Goal: Complete application form

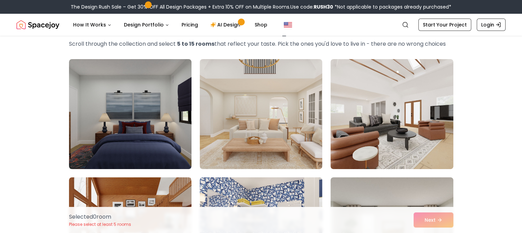
scroll to position [103, 0]
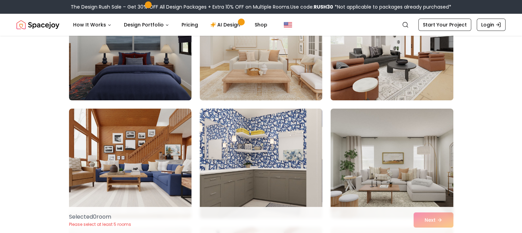
click at [272, 147] on img at bounding box center [261, 163] width 129 height 115
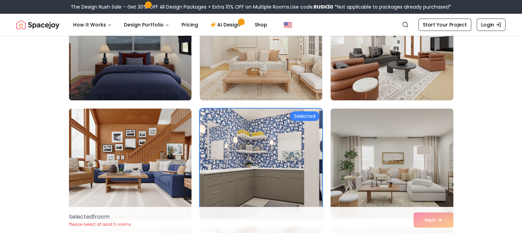
click at [183, 141] on img at bounding box center [130, 163] width 129 height 115
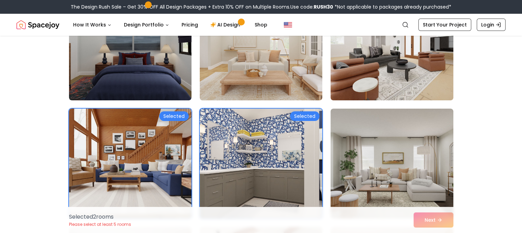
click at [267, 69] on img at bounding box center [261, 45] width 129 height 115
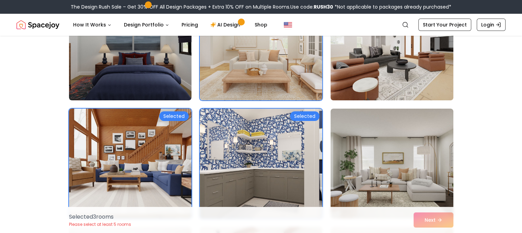
scroll to position [34, 0]
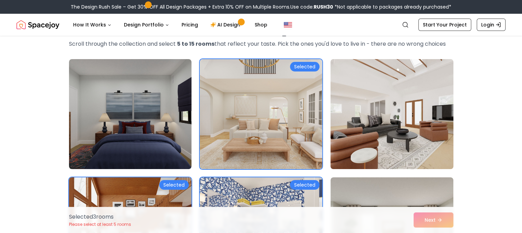
click at [387, 123] on img at bounding box center [392, 113] width 129 height 115
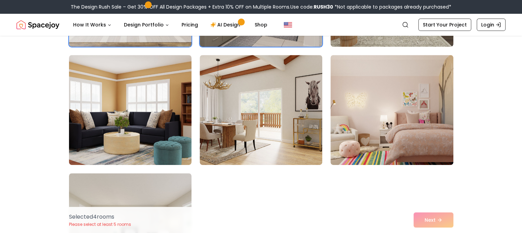
scroll to position [309, 0]
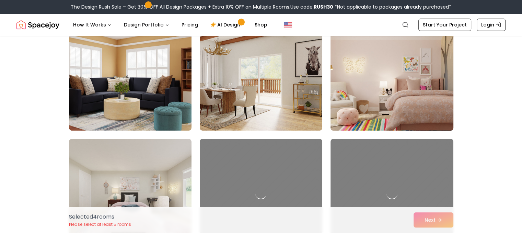
click at [398, 91] on img at bounding box center [392, 75] width 129 height 115
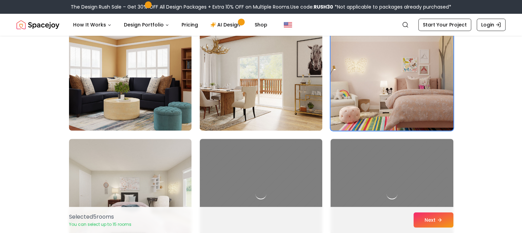
click at [269, 101] on img at bounding box center [261, 75] width 129 height 115
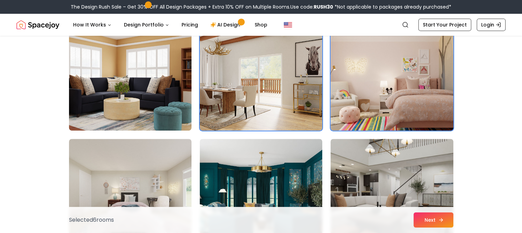
click at [440, 214] on button "Next" at bounding box center [434, 219] width 40 height 15
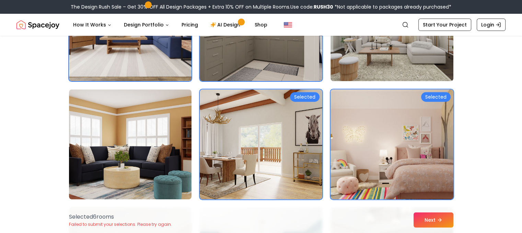
scroll to position [275, 0]
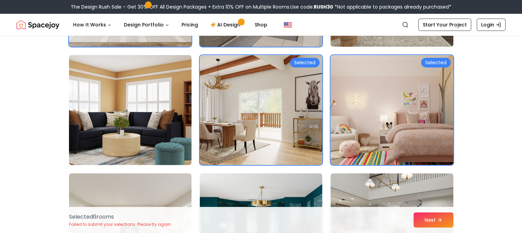
click at [161, 123] on img at bounding box center [130, 109] width 129 height 115
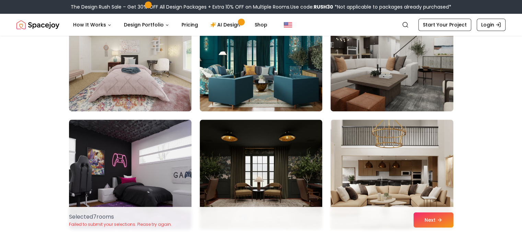
scroll to position [549, 0]
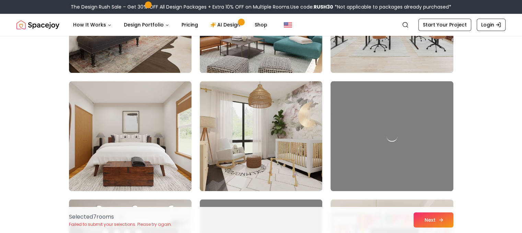
click at [430, 217] on button "Next" at bounding box center [434, 219] width 40 height 15
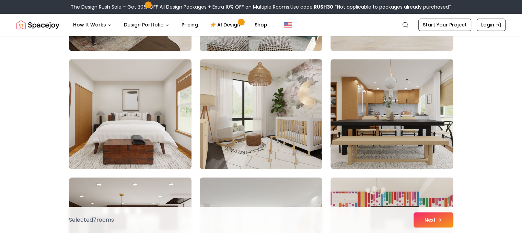
scroll to position [721, 0]
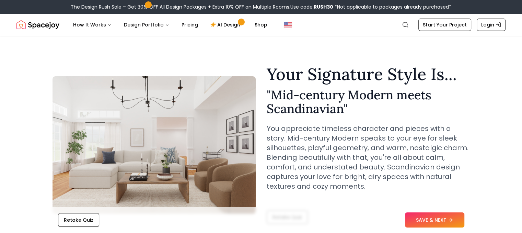
scroll to position [69, 0]
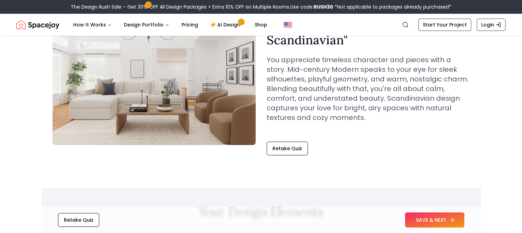
click at [431, 221] on button "SAVE & NEXT" at bounding box center [434, 219] width 59 height 15
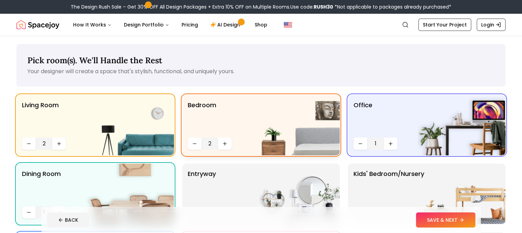
scroll to position [34, 0]
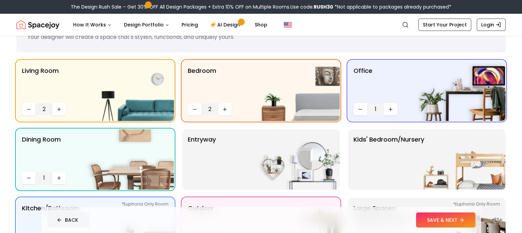
click at [47, 219] on button "BACK" at bounding box center [68, 219] width 42 height 15
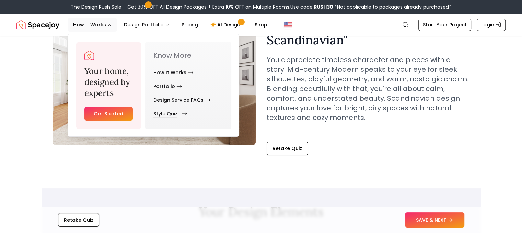
click at [179, 115] on link "Style Quiz" at bounding box center [168, 114] width 31 height 14
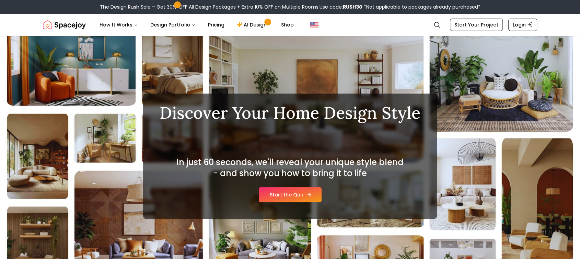
click at [292, 199] on link "Start the Quiz" at bounding box center [290, 194] width 63 height 15
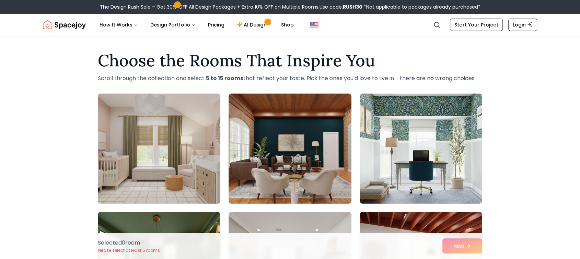
click at [137, 131] on img at bounding box center [159, 148] width 129 height 115
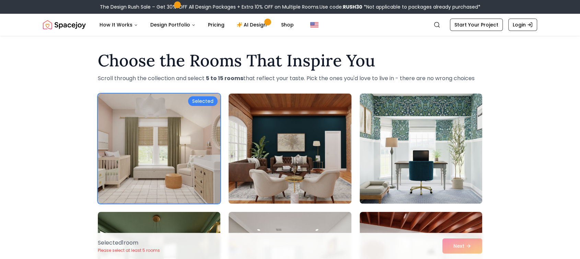
click at [283, 137] on img at bounding box center [290, 148] width 129 height 115
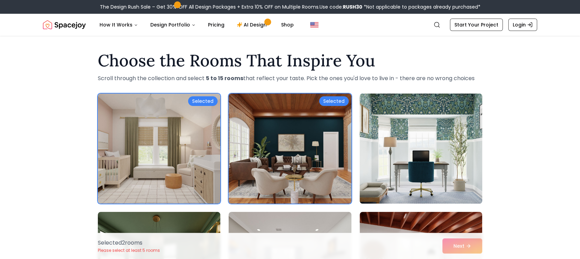
click at [392, 136] on img at bounding box center [421, 148] width 129 height 115
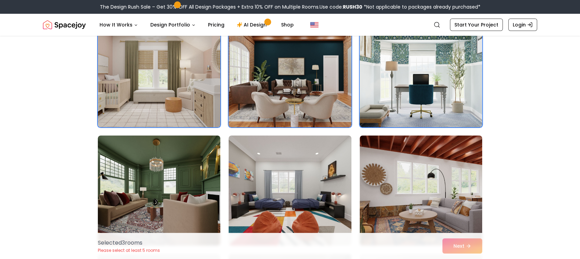
scroll to position [114, 0]
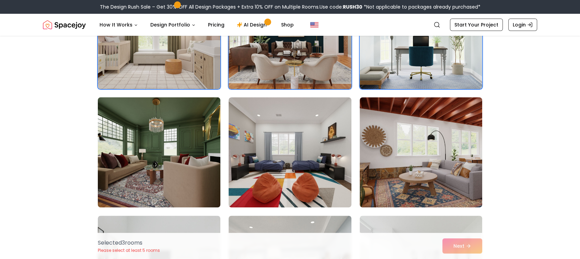
click at [218, 136] on img at bounding box center [159, 151] width 129 height 115
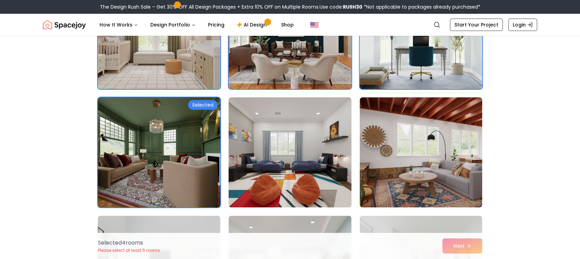
click at [281, 139] on img at bounding box center [290, 151] width 129 height 115
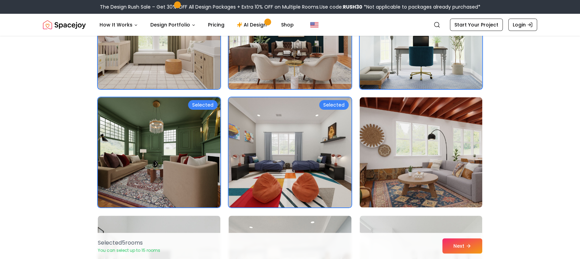
click at [392, 140] on img at bounding box center [421, 151] width 129 height 115
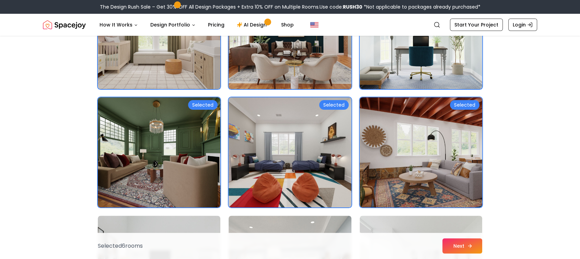
click at [464, 232] on button "Next" at bounding box center [463, 245] width 40 height 15
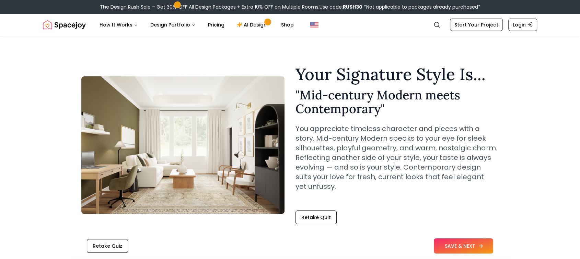
click at [456, 238] on button "SAVE & NEXT" at bounding box center [463, 245] width 59 height 15
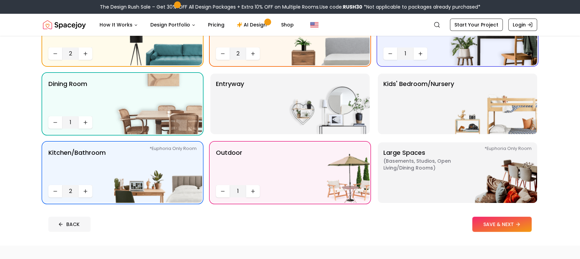
click at [80, 222] on button "BACK" at bounding box center [69, 223] width 42 height 15
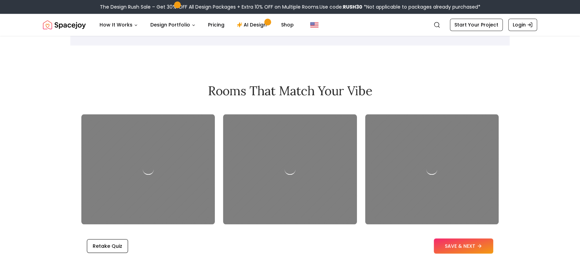
scroll to position [586, 0]
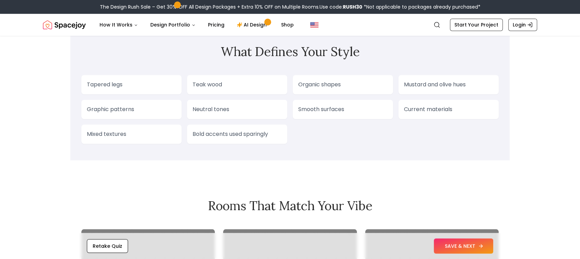
click at [450, 246] on button "SAVE & NEXT" at bounding box center [463, 245] width 59 height 15
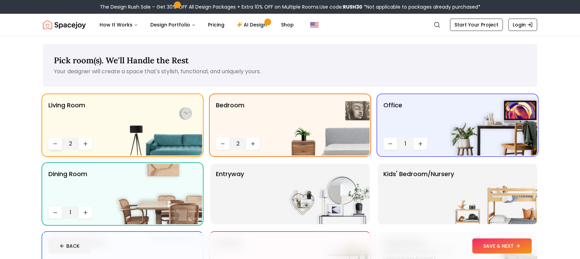
click at [56, 145] on icon "Decrease quantity" at bounding box center [55, 143] width 5 height 5
click at [252, 144] on icon "Increase quantity" at bounding box center [252, 143] width 5 height 5
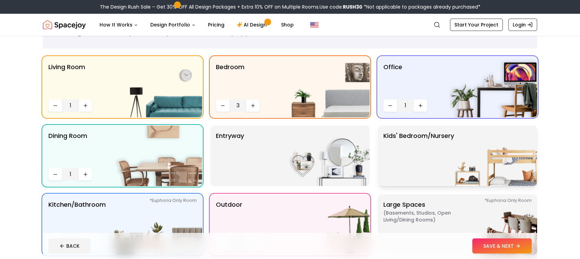
scroll to position [114, 0]
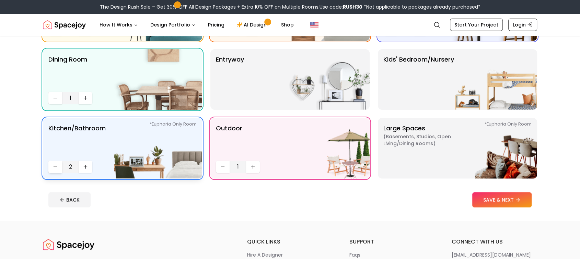
click at [61, 168] on button "Decrease quantity" at bounding box center [55, 166] width 14 height 12
click at [513, 202] on button "SAVE & NEXT" at bounding box center [501, 199] width 59 height 15
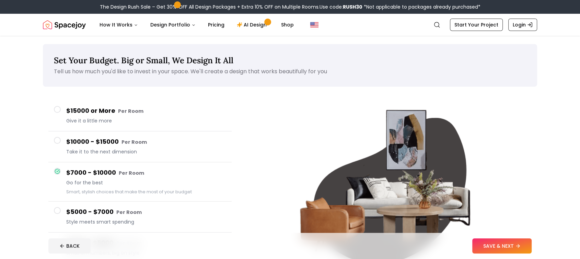
scroll to position [38, 0]
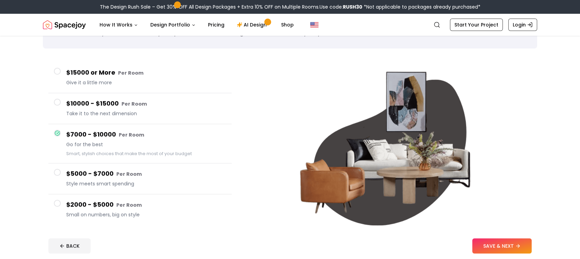
click at [92, 75] on h4 "$15000 or More Per Room" at bounding box center [146, 73] width 160 height 10
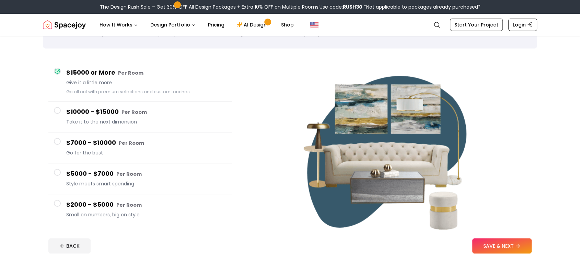
click at [95, 114] on h4 "$10000 - $15000 Per Room" at bounding box center [146, 112] width 160 height 10
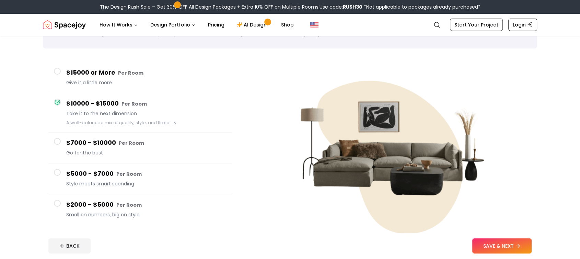
click at [93, 139] on h4 "$7000 - $10000 Per Room" at bounding box center [146, 143] width 160 height 10
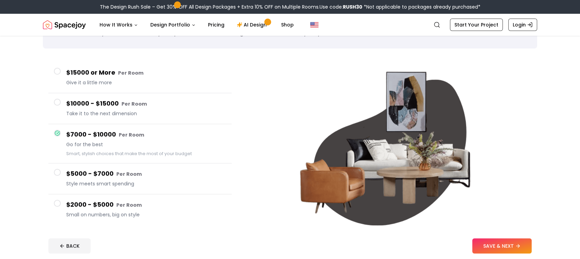
click at [93, 180] on span "Style meets smart spending" at bounding box center [146, 183] width 160 height 7
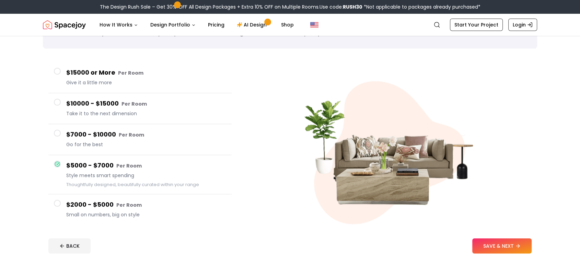
click at [93, 205] on h4 "$2000 - $5000 Per Room" at bounding box center [146, 204] width 160 height 10
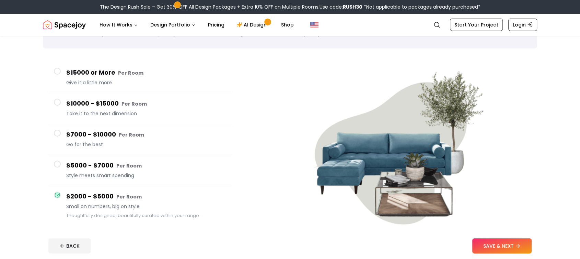
click at [82, 78] on div "$15000 or More Per Room Give it a little more" at bounding box center [146, 78] width 160 height 20
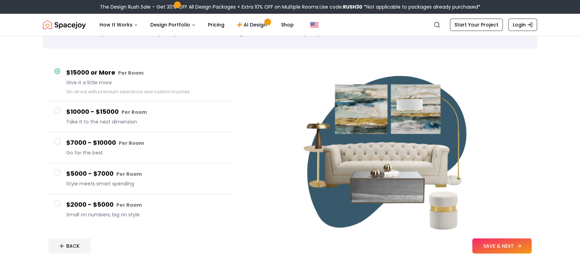
click at [497, 242] on button "SAVE & NEXT" at bounding box center [501, 245] width 59 height 15
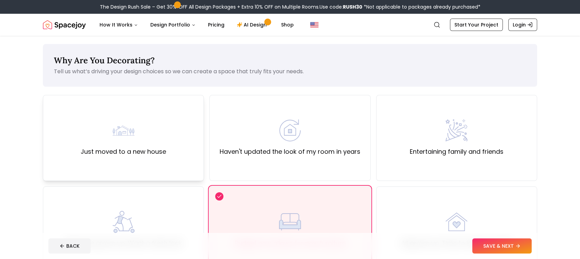
scroll to position [38, 0]
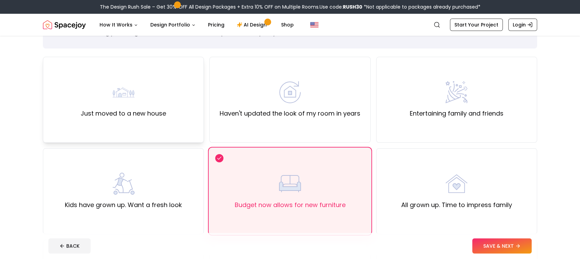
click at [162, 104] on div "Just moved to a new house" at bounding box center [123, 99] width 85 height 37
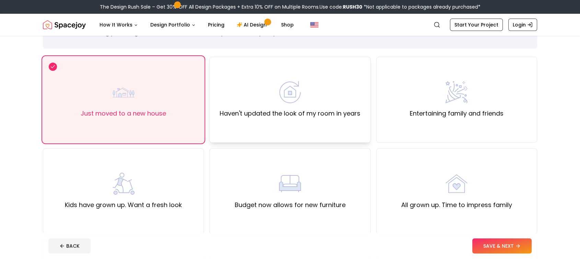
click at [304, 101] on div "Haven't updated the look of my room in years" at bounding box center [290, 99] width 141 height 37
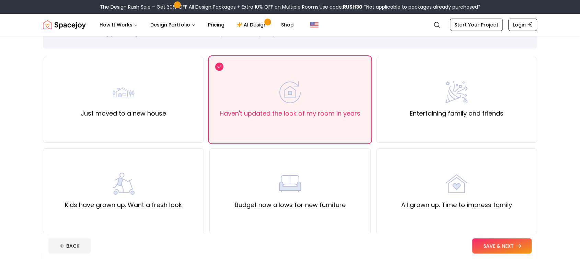
click at [492, 242] on button "SAVE & NEXT" at bounding box center [501, 245] width 59 height 15
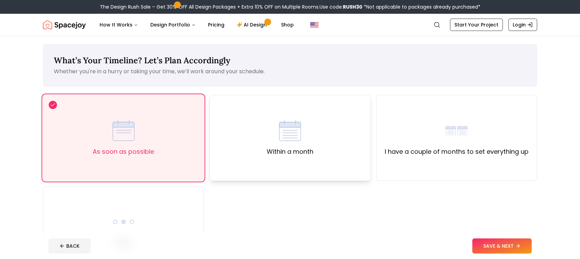
click at [304, 138] on div "Within a month" at bounding box center [290, 137] width 47 height 37
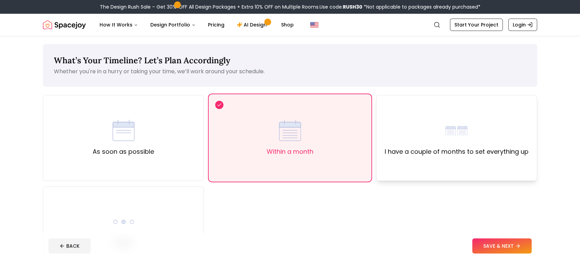
scroll to position [38, 0]
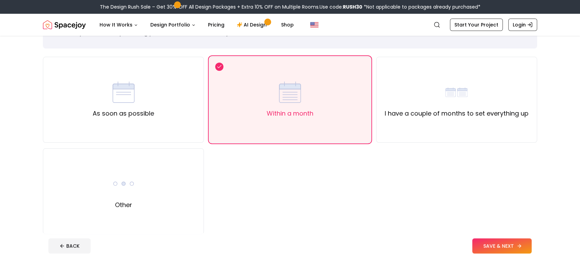
click at [495, 239] on button "SAVE & NEXT" at bounding box center [501, 245] width 59 height 15
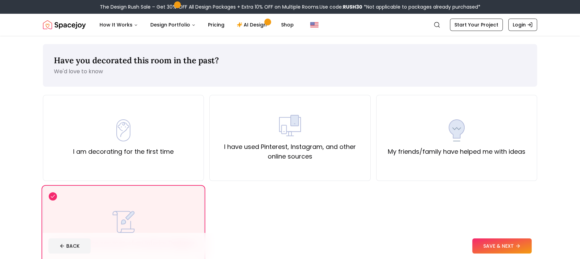
scroll to position [38, 0]
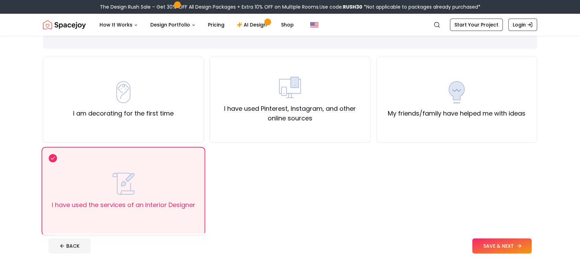
click at [493, 244] on button "SAVE & NEXT" at bounding box center [501, 245] width 59 height 15
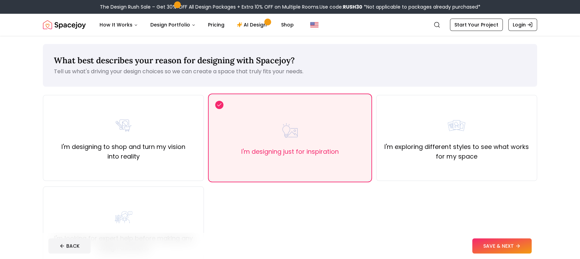
scroll to position [38, 0]
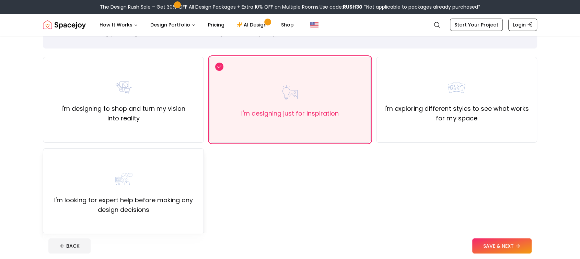
click at [170, 190] on div "I'm looking for expert help before making any design decisions" at bounding box center [123, 191] width 149 height 47
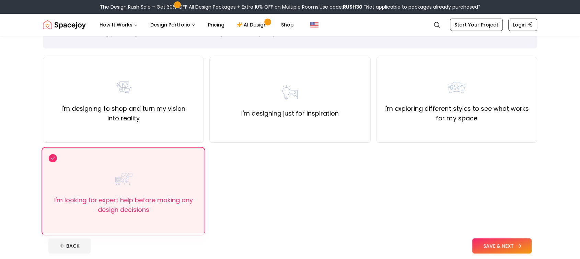
click at [486, 246] on button "SAVE & NEXT" at bounding box center [501, 245] width 59 height 15
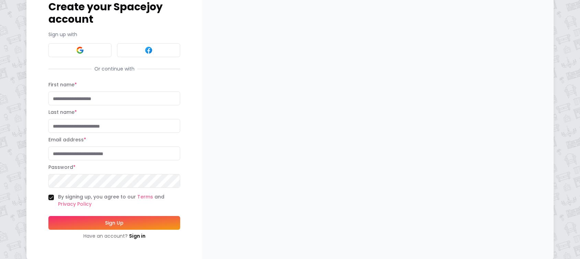
scroll to position [11, 0]
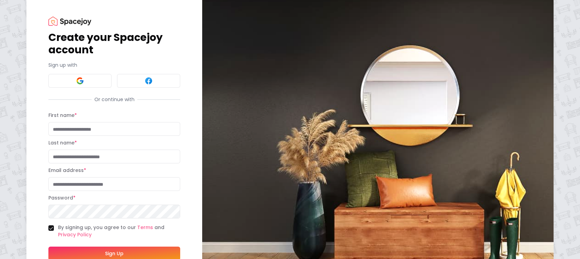
click at [79, 130] on input "First name *" at bounding box center [114, 129] width 132 height 14
type input "*******"
type input "*****"
type input "**********"
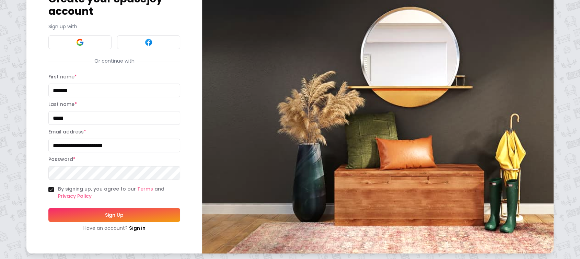
click at [121, 218] on button "Sign Up" at bounding box center [114, 215] width 132 height 14
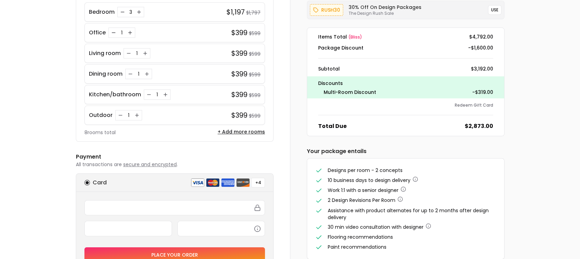
scroll to position [153, 0]
